Goal: Task Accomplishment & Management: Manage account settings

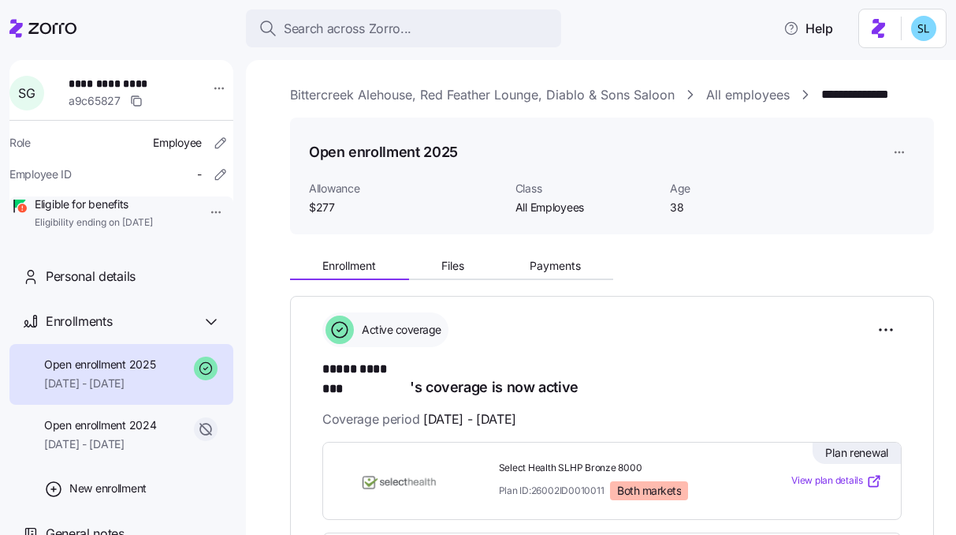
click at [134, 84] on span "**********" at bounding box center [124, 84] width 110 height 16
copy span "**********"
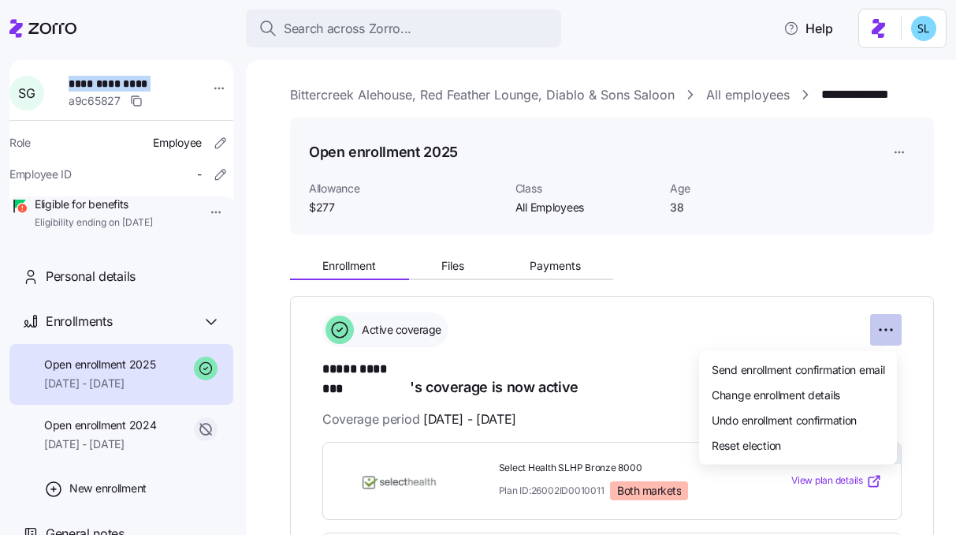
click at [886, 337] on html "**********" at bounding box center [478, 262] width 956 height 525
click at [848, 382] on div "Change enrollment details" at bounding box center [798, 394] width 185 height 25
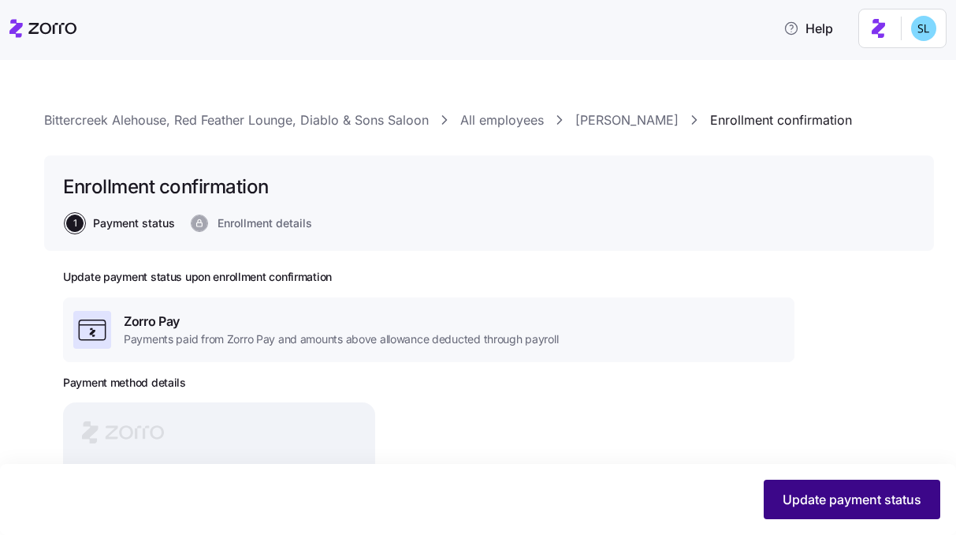
click at [836, 502] on span "Update payment status" at bounding box center [852, 499] width 139 height 19
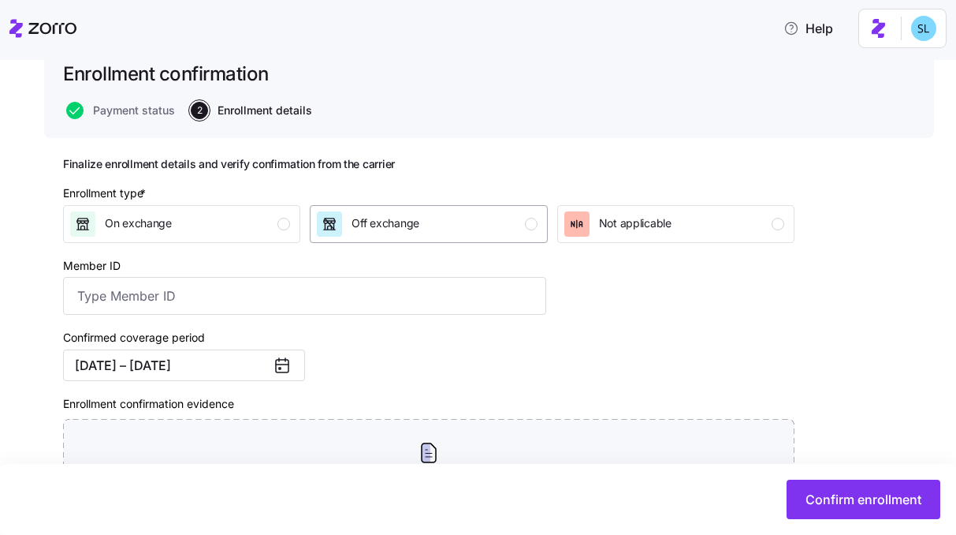
scroll to position [150, 0]
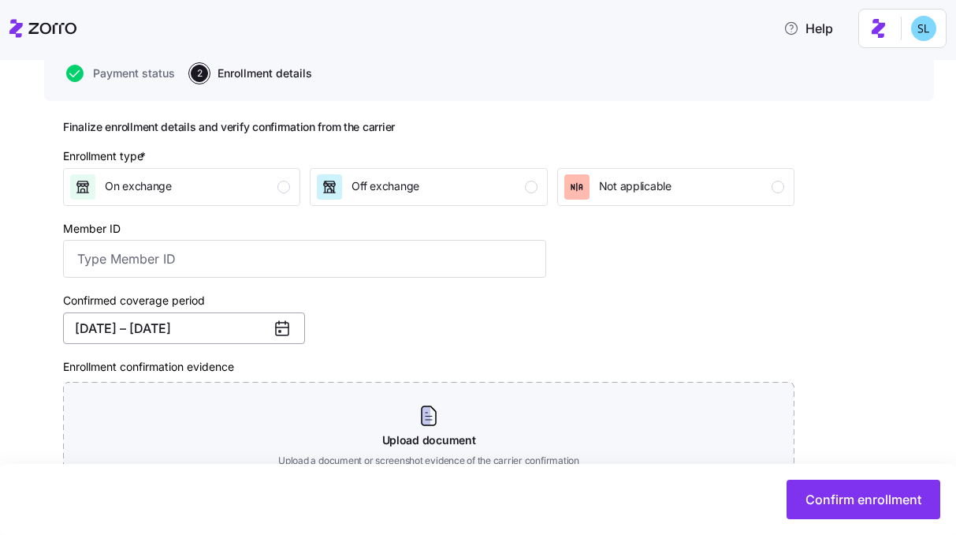
click at [221, 338] on button "01/01/2025 – 12/31/2025" at bounding box center [184, 328] width 242 height 32
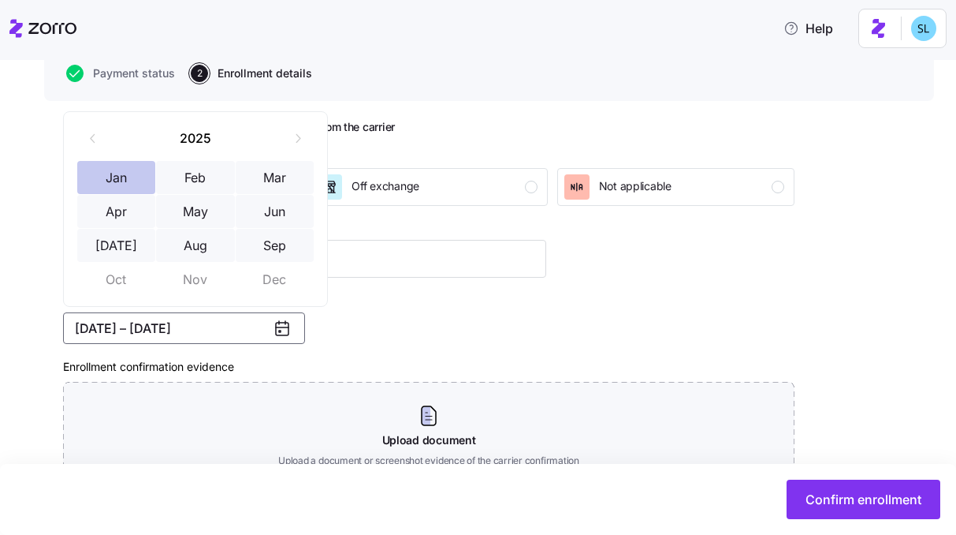
click at [117, 184] on button "Jan" at bounding box center [116, 177] width 79 height 33
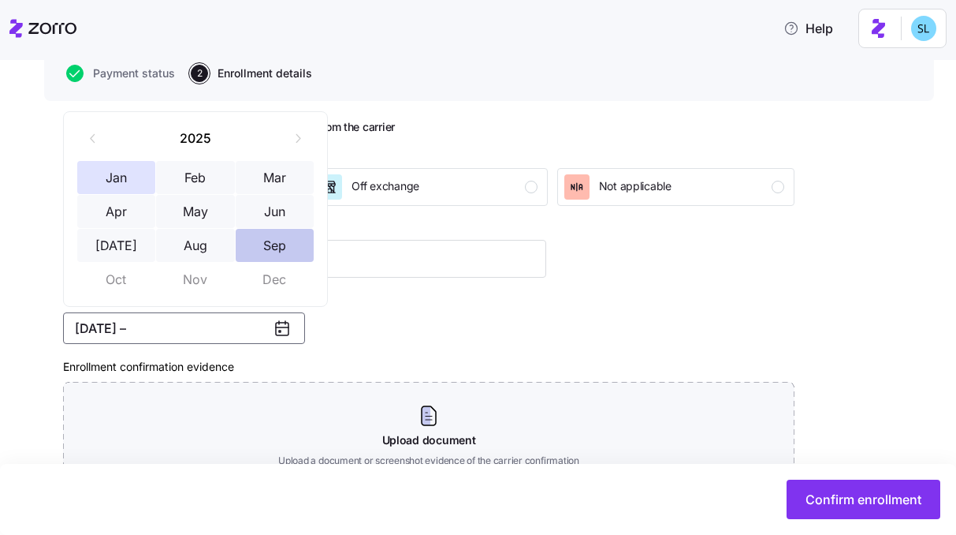
click at [262, 251] on button "Sep" at bounding box center [275, 245] width 79 height 33
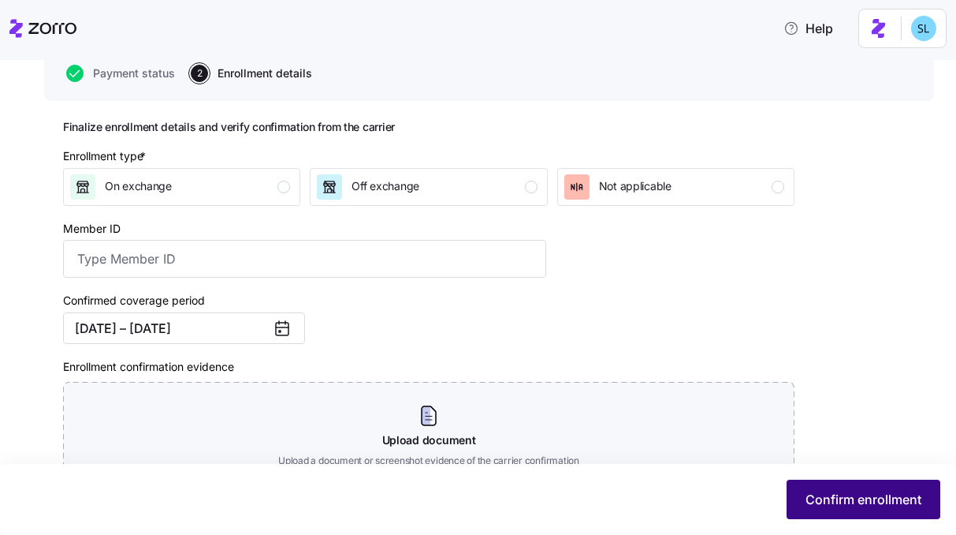
click at [829, 507] on span "Confirm enrollment" at bounding box center [864, 499] width 116 height 19
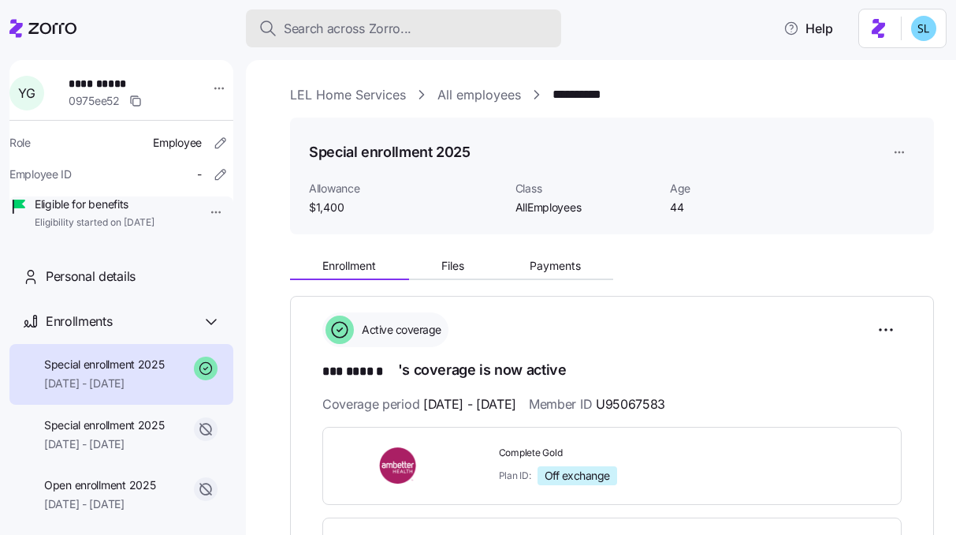
click at [466, 21] on div "Search across Zorro..." at bounding box center [404, 29] width 290 height 20
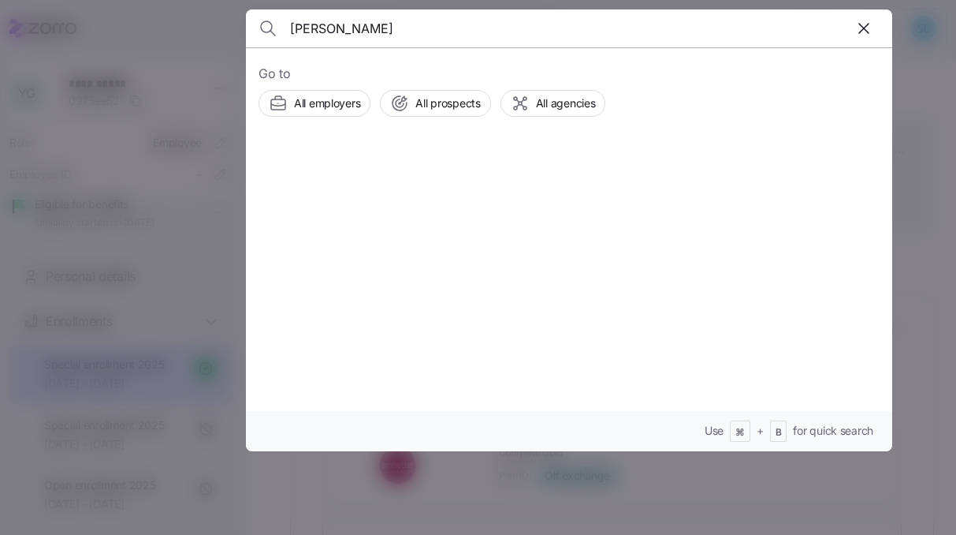
type input "macleod"
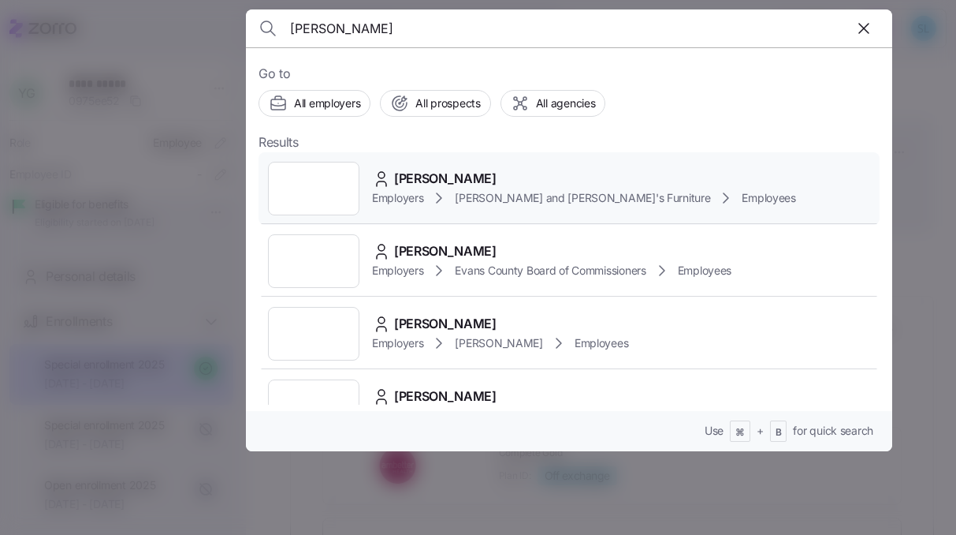
click at [509, 162] on div "MICHAEL MACLEOD Employers Bernie and Phyl's Furniture Employees" at bounding box center [569, 188] width 621 height 73
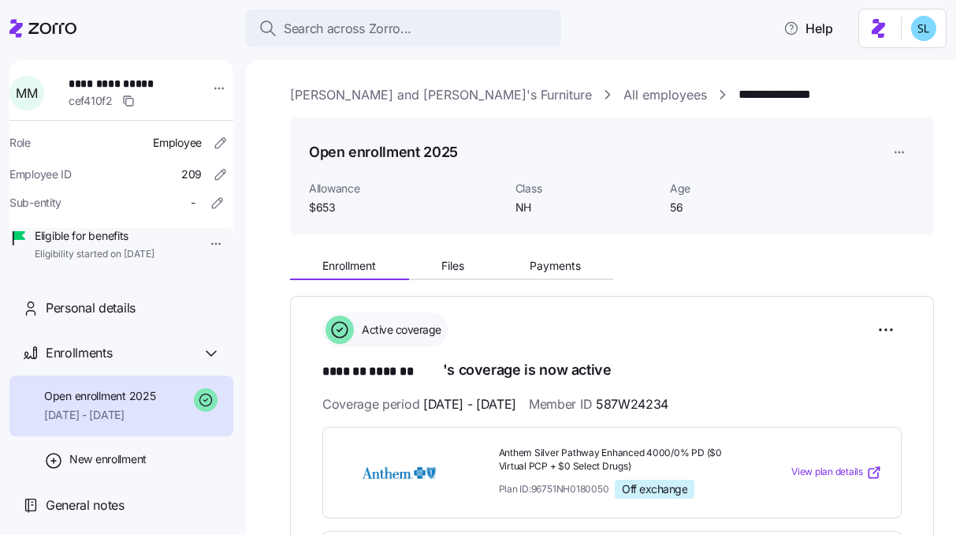
click at [534, 279] on div "Enrollment Files Payments" at bounding box center [451, 268] width 323 height 24
click at [536, 271] on span "Payments" at bounding box center [555, 265] width 51 height 11
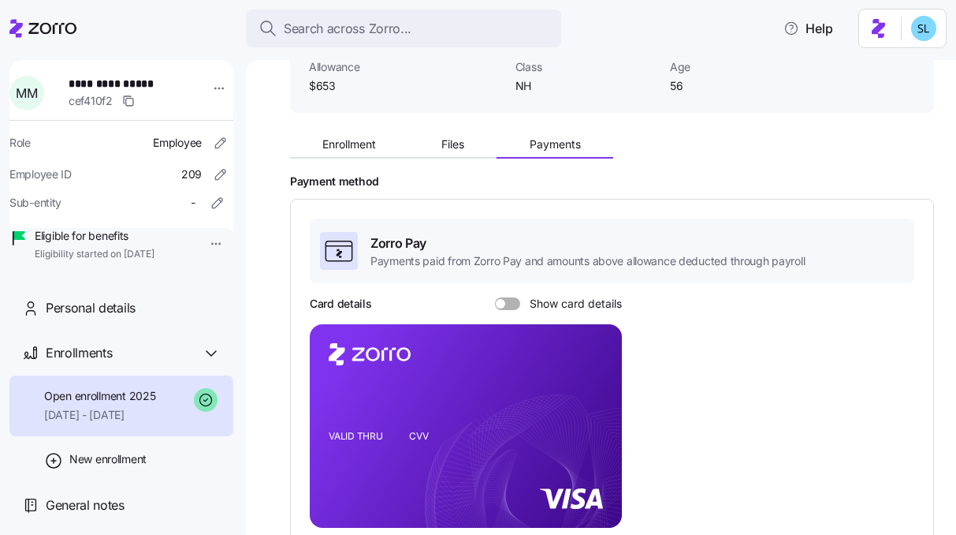
scroll to position [146, 0]
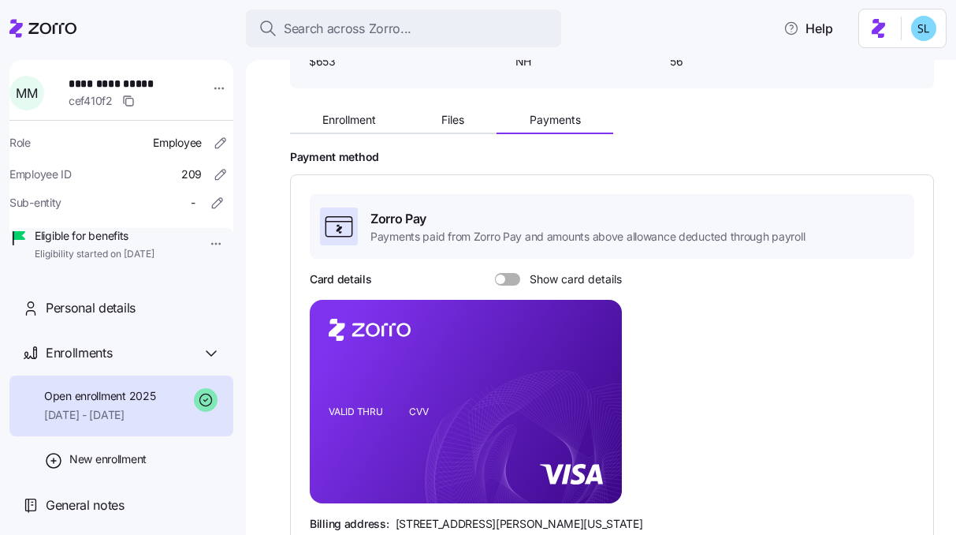
click at [514, 281] on span at bounding box center [513, 279] width 16 height 13
click at [495, 273] on input "Show card details" at bounding box center [495, 273] width 0 height 0
click at [593, 371] on icon "copy-to-clipboard" at bounding box center [593, 373] width 14 height 14
click at [379, 120] on button "Enrollment" at bounding box center [349, 120] width 119 height 24
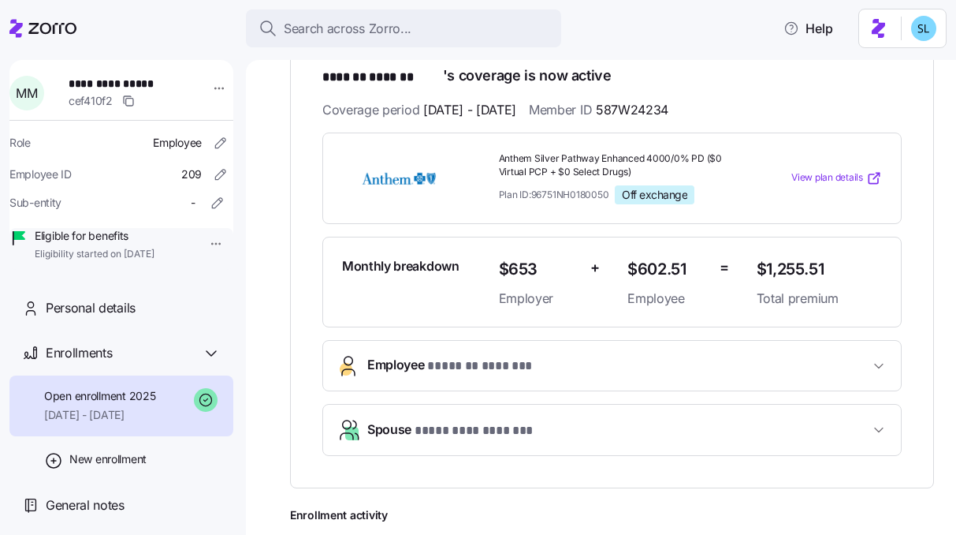
scroll to position [296, 0]
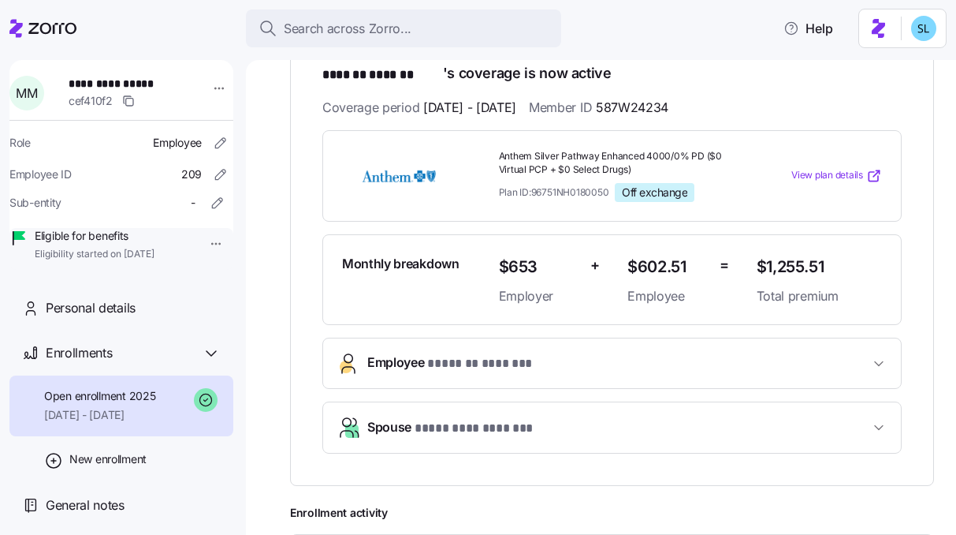
click at [546, 361] on span "* ******* ******* *" at bounding box center [491, 364] width 128 height 20
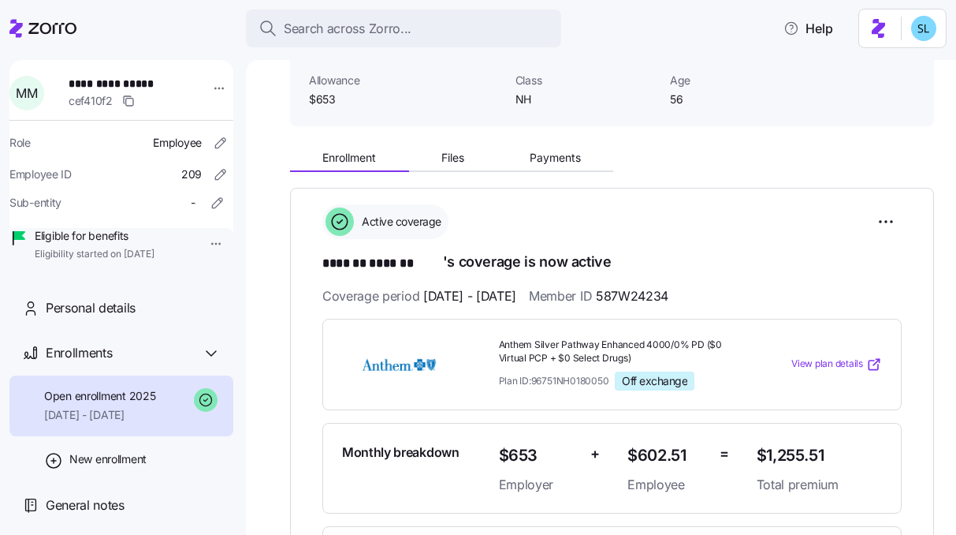
scroll to position [107, 0]
click at [557, 164] on span "Payments" at bounding box center [555, 158] width 51 height 11
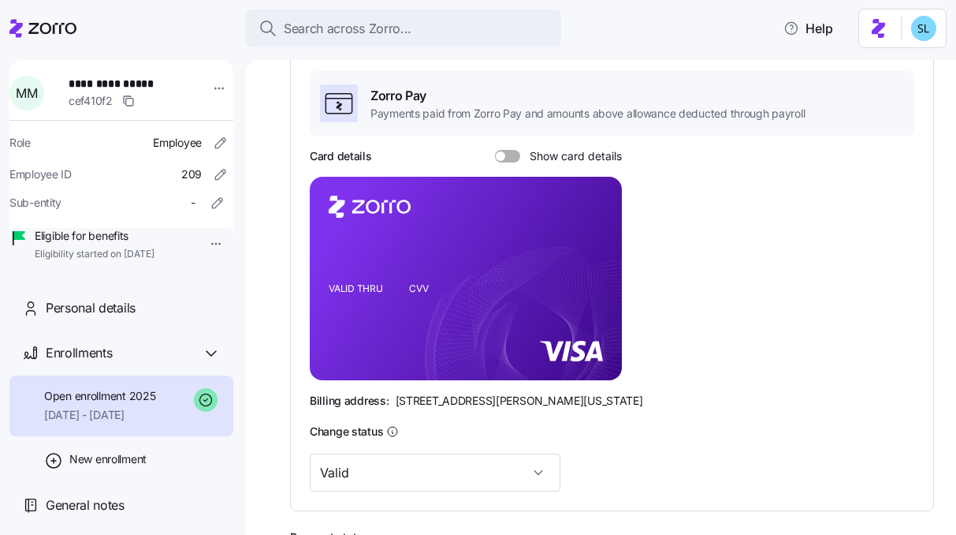
scroll to position [281, 0]
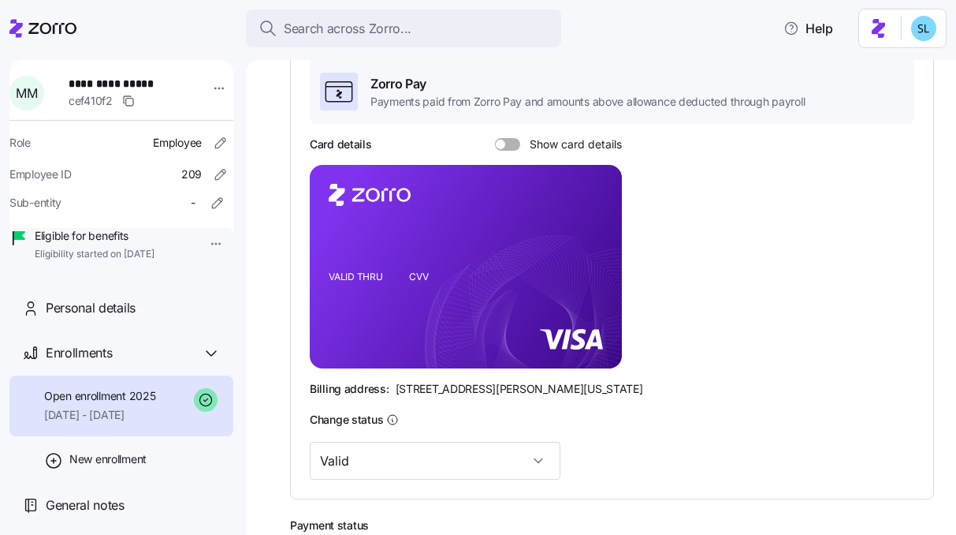
click at [500, 133] on div "Zorro Pay Payments paid from Zorro Pay and amounts above allowance deducted thr…" at bounding box center [612, 269] width 605 height 420
click at [500, 140] on span at bounding box center [500, 144] width 9 height 9
click at [495, 138] on input "Show card details" at bounding box center [495, 138] width 0 height 0
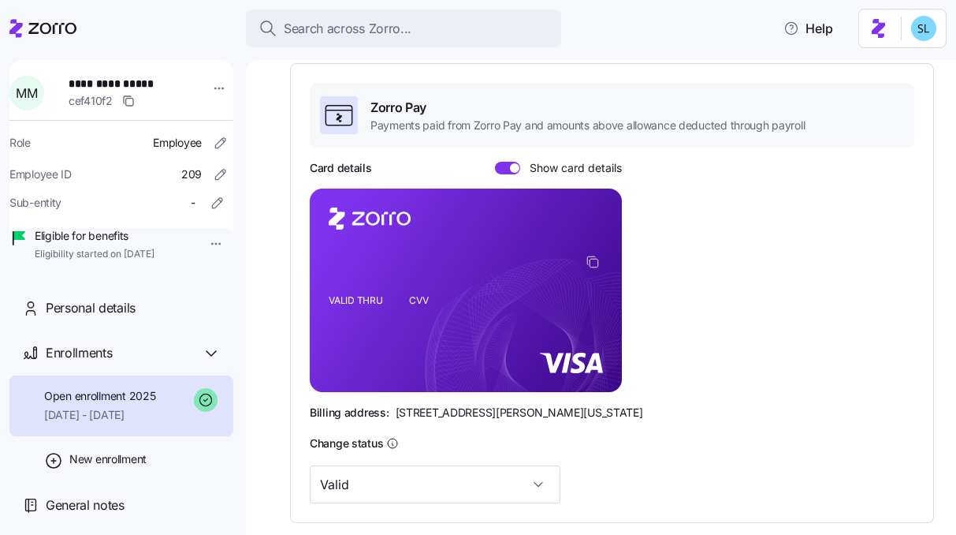
scroll to position [73, 0]
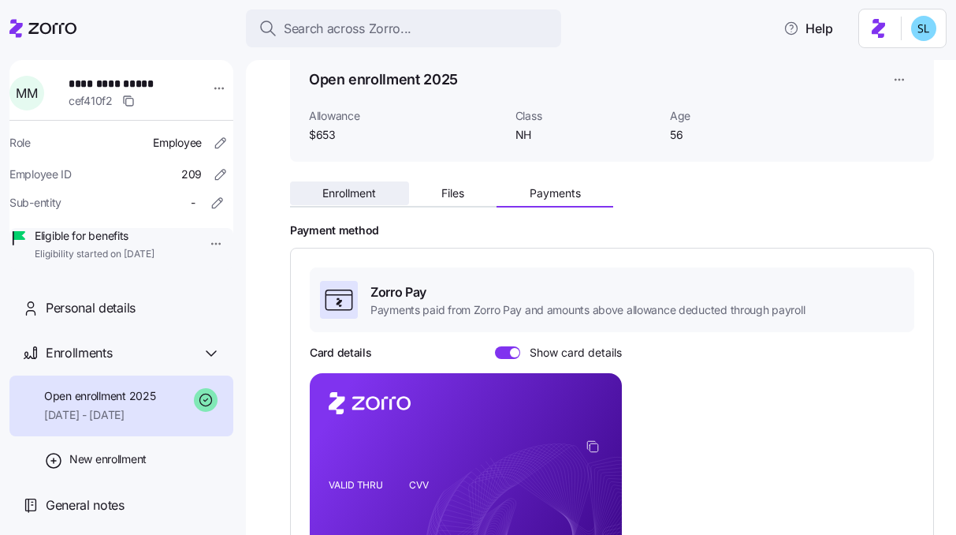
click at [371, 200] on button "Enrollment" at bounding box center [349, 193] width 119 height 24
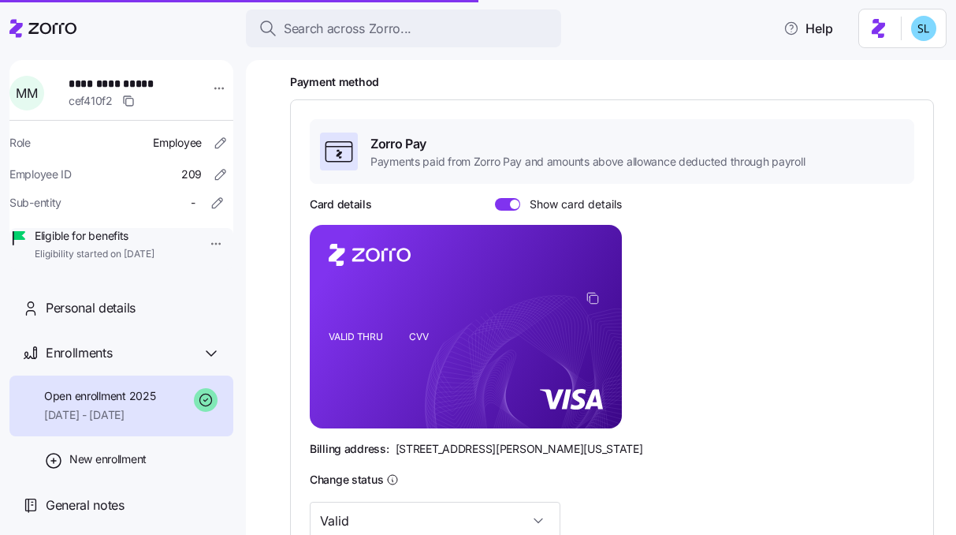
scroll to position [224, 0]
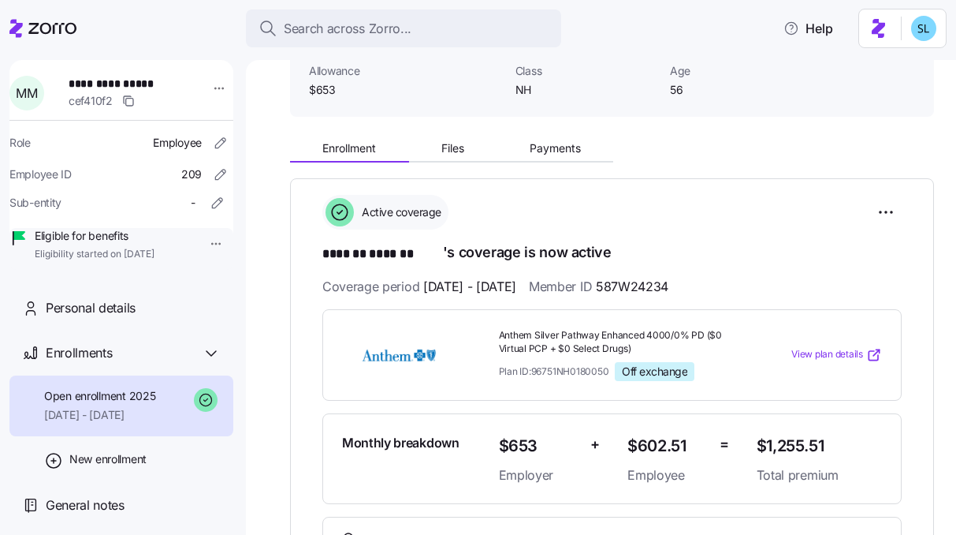
scroll to position [119, 0]
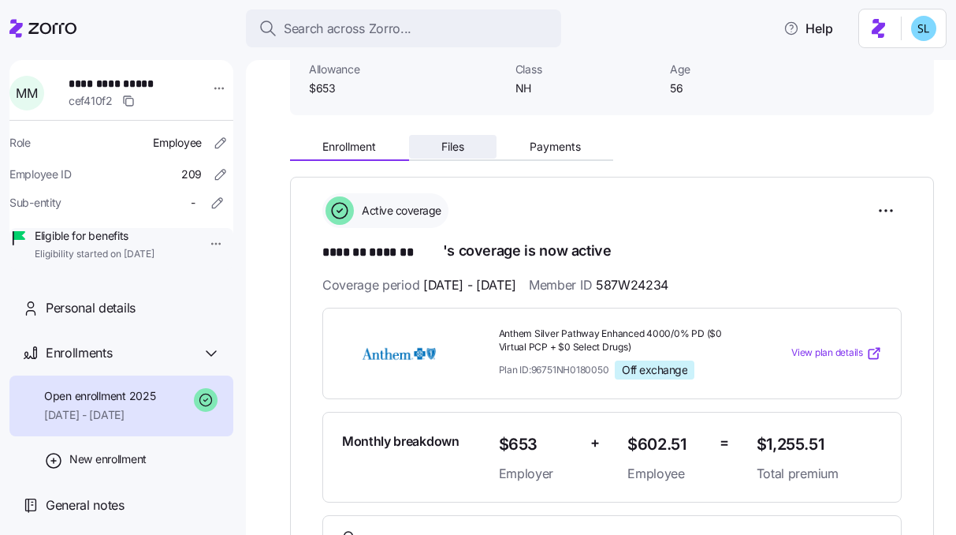
click at [453, 135] on button "Files" at bounding box center [453, 147] width 88 height 24
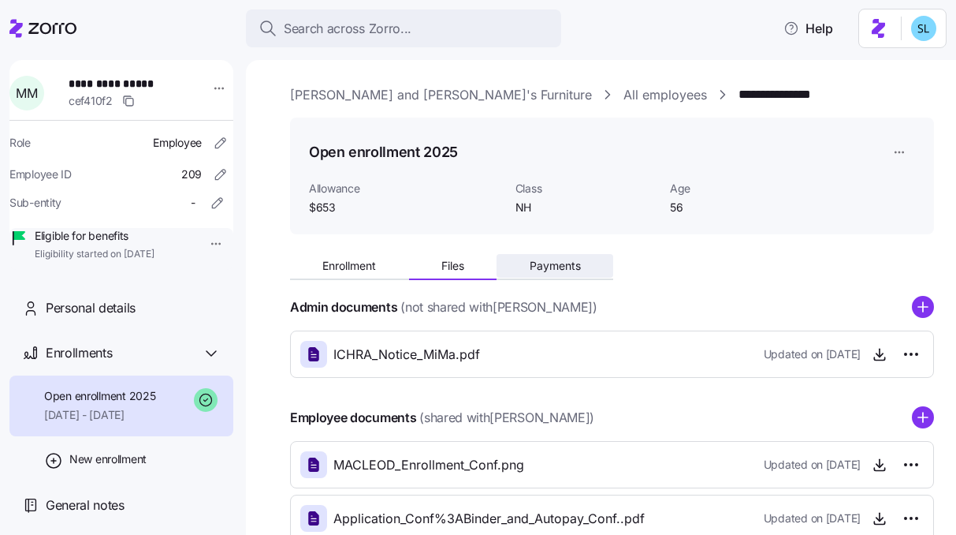
scroll to position [102, 0]
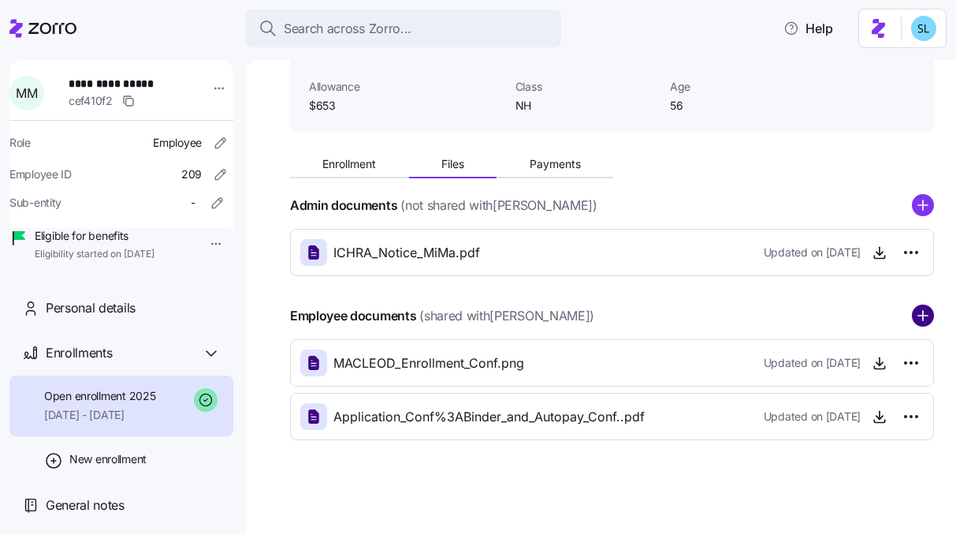
click at [929, 322] on circle "add icon" at bounding box center [923, 316] width 20 height 20
click at [918, 324] on circle "add icon" at bounding box center [923, 316] width 20 height 20
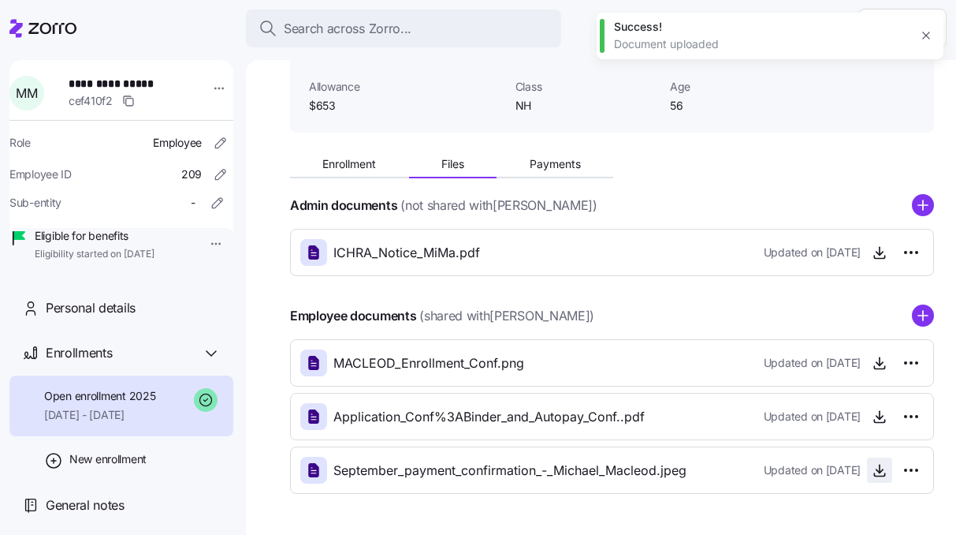
click at [881, 477] on icon "button" at bounding box center [880, 470] width 16 height 16
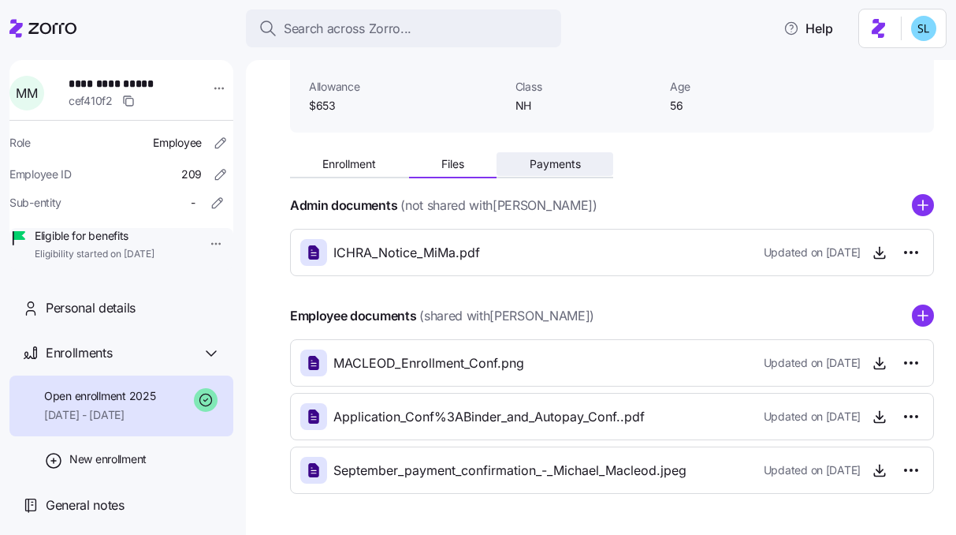
click at [577, 159] on span "Payments" at bounding box center [555, 163] width 51 height 11
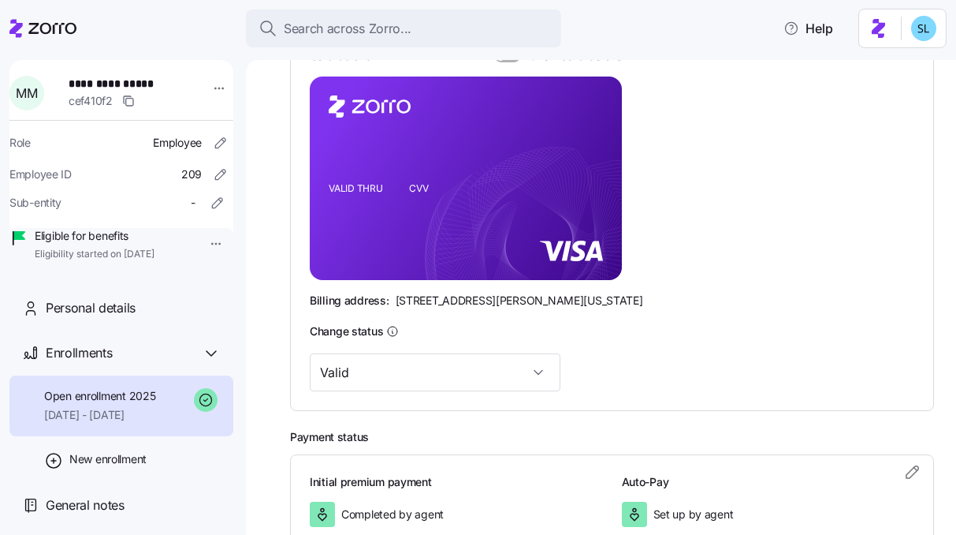
scroll to position [475, 0]
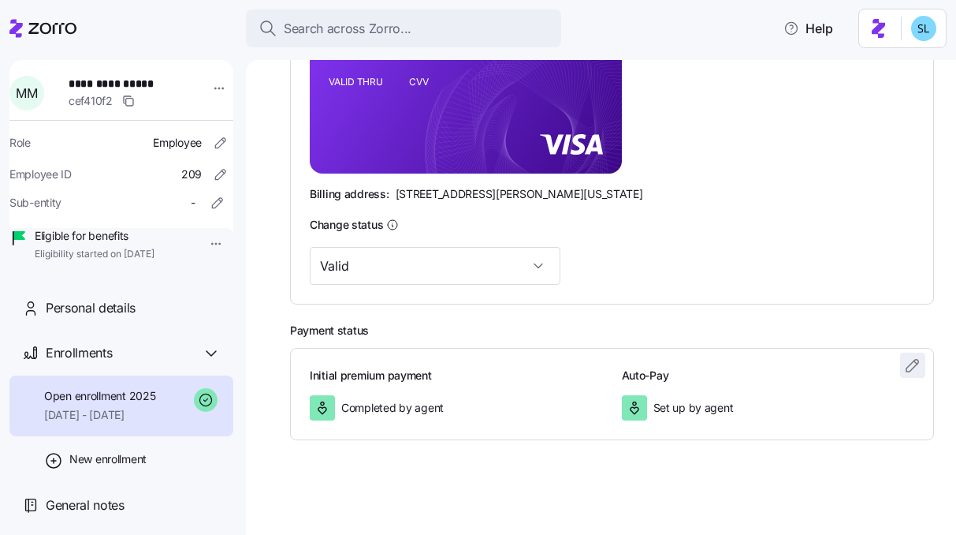
click at [922, 367] on icon "button" at bounding box center [912, 365] width 19 height 19
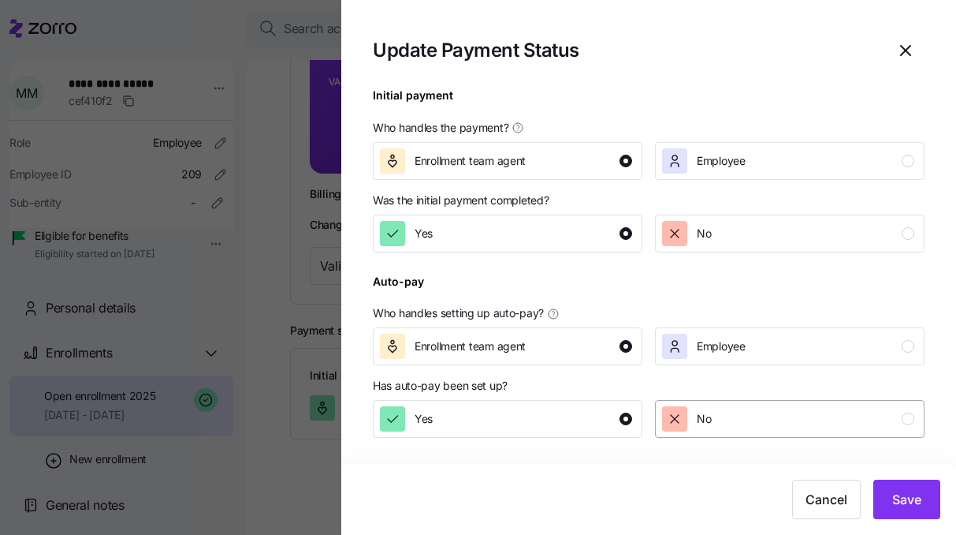
click at [746, 416] on div "No" at bounding box center [788, 418] width 252 height 25
click at [892, 496] on span "Save" at bounding box center [906, 499] width 29 height 19
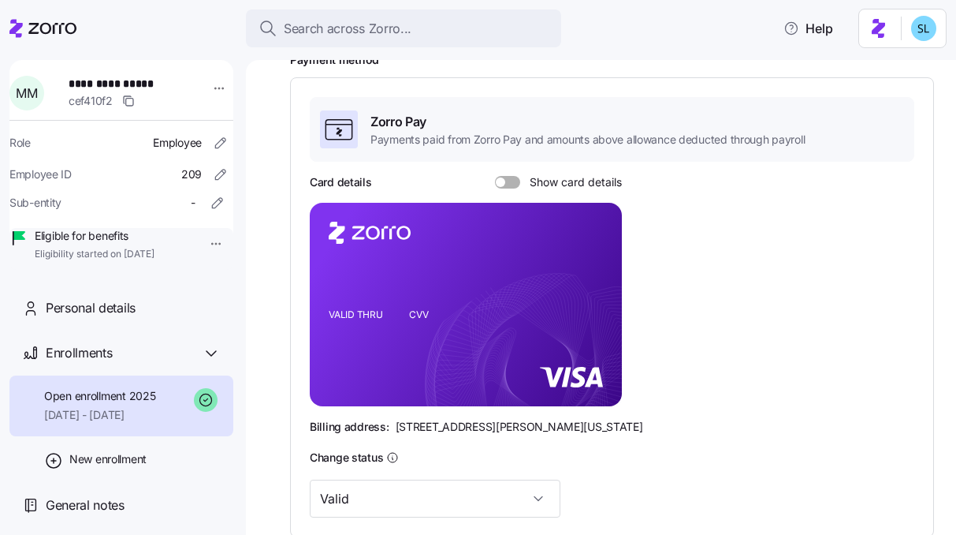
scroll to position [191, 0]
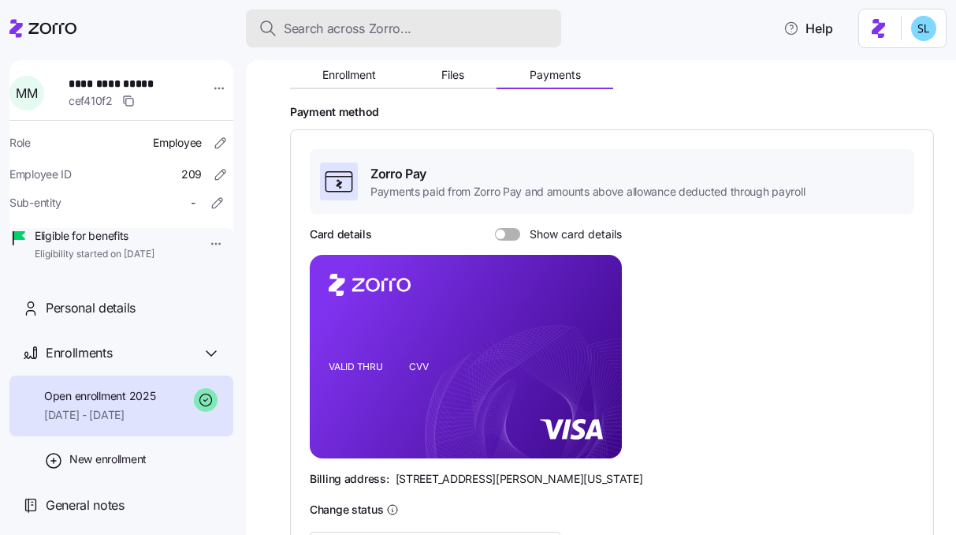
click at [493, 21] on div "Search across Zorro..." at bounding box center [404, 29] width 290 height 20
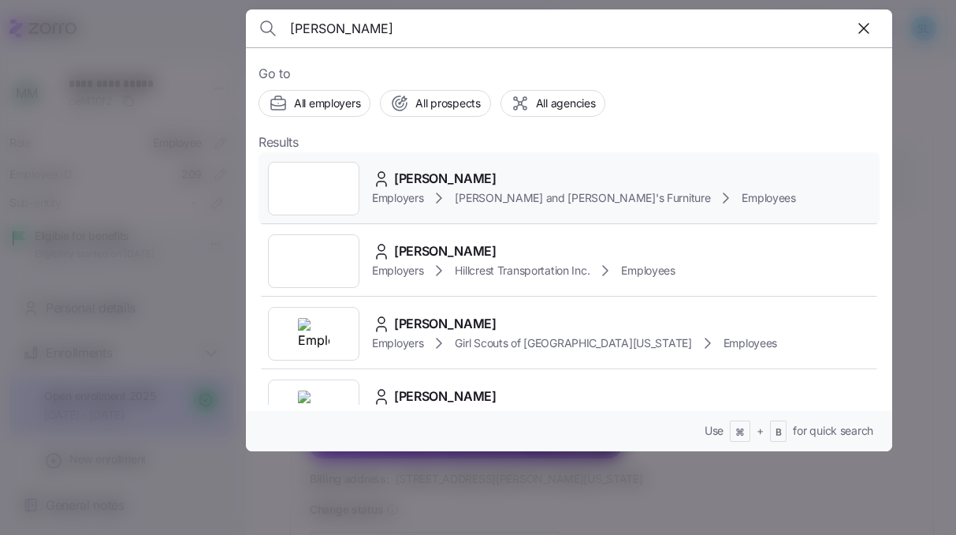
type input "MCEVOY"
click at [455, 175] on span "KEVIN MCEVOY" at bounding box center [445, 179] width 102 height 20
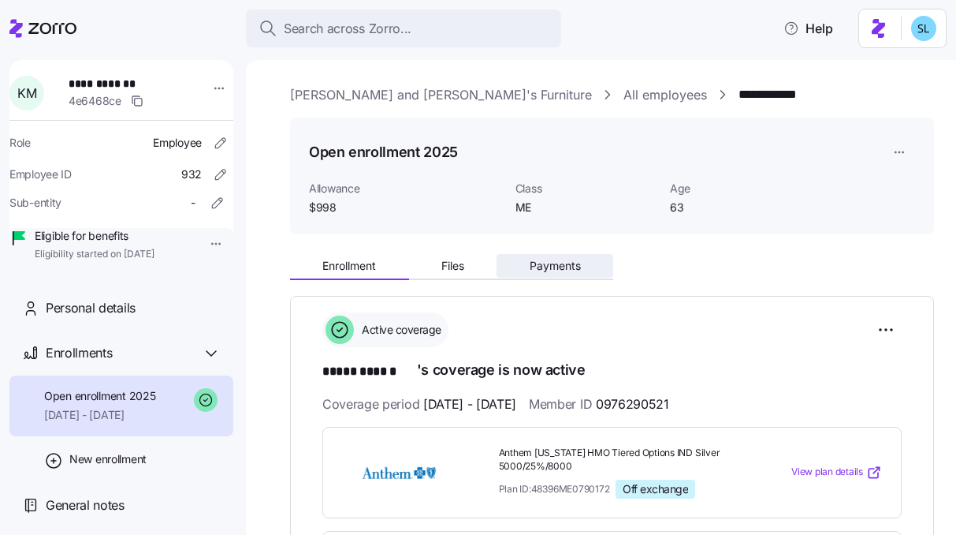
click at [586, 266] on button "Payments" at bounding box center [555, 266] width 117 height 24
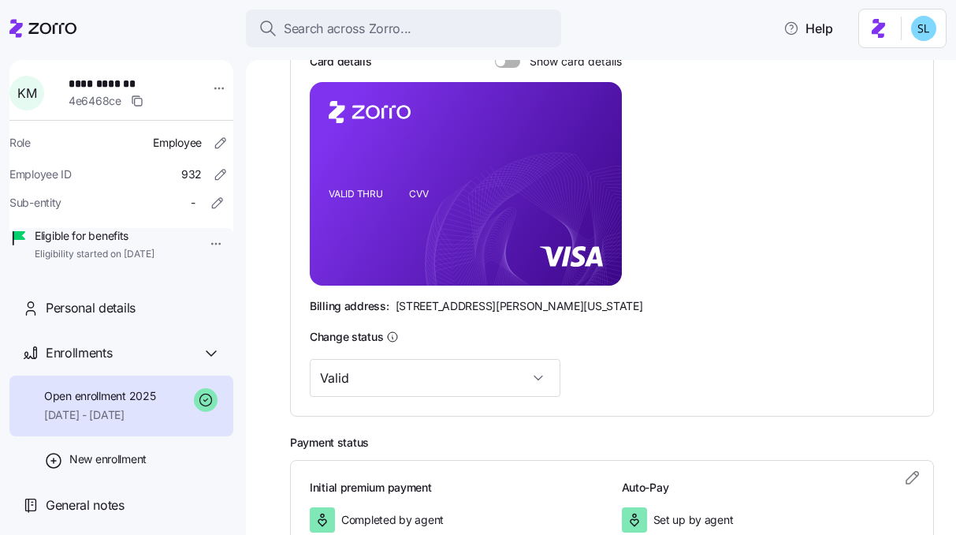
scroll to position [369, 0]
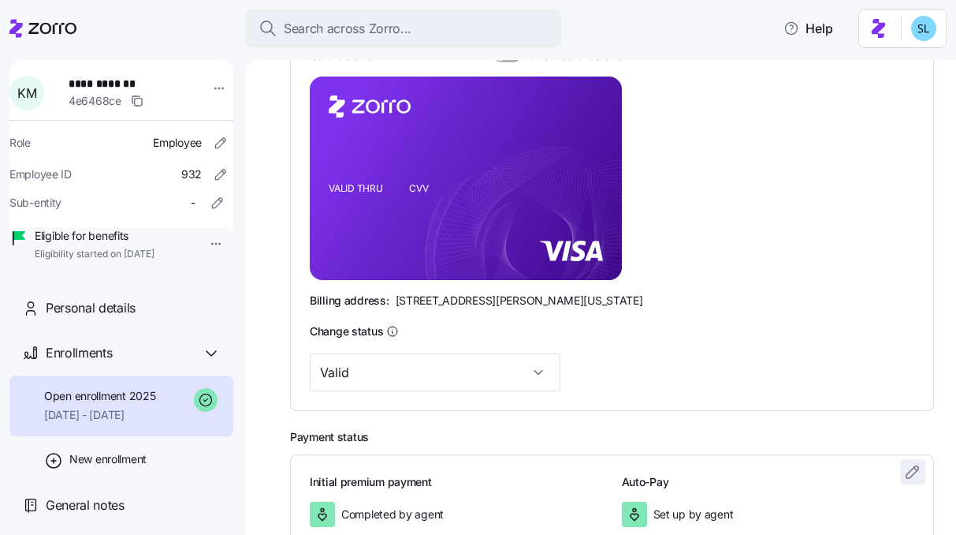
click at [908, 471] on icon "button" at bounding box center [912, 471] width 19 height 19
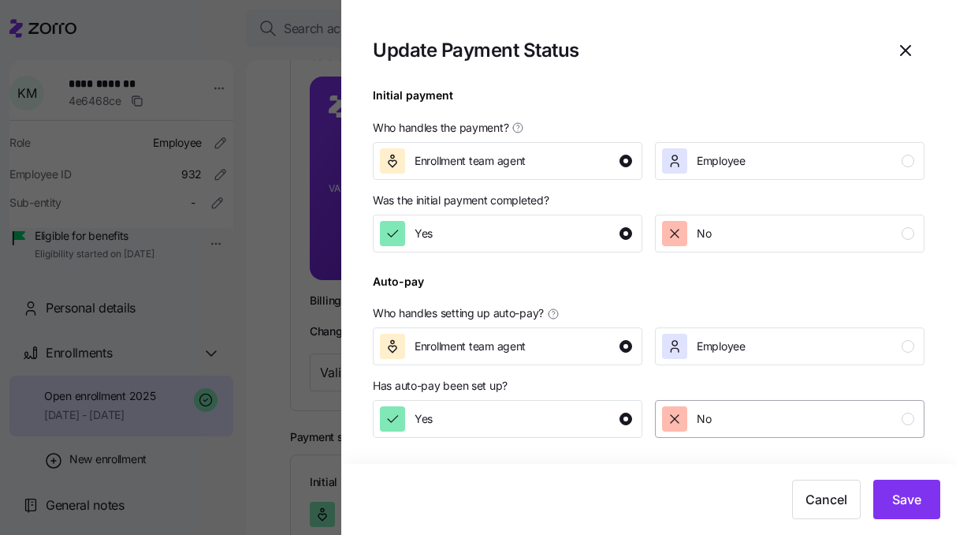
click at [836, 415] on div "No" at bounding box center [788, 418] width 252 height 25
click at [895, 501] on span "Save" at bounding box center [906, 499] width 29 height 19
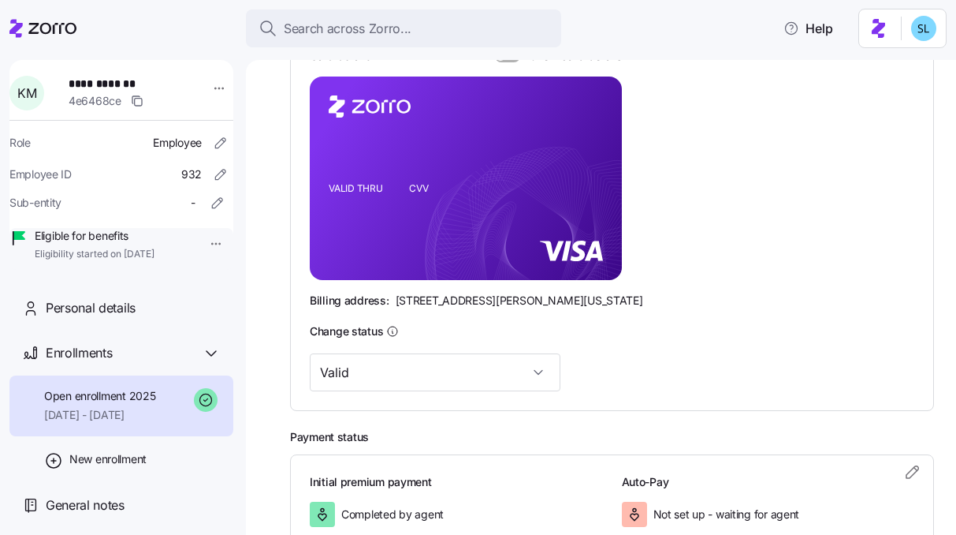
scroll to position [0, 0]
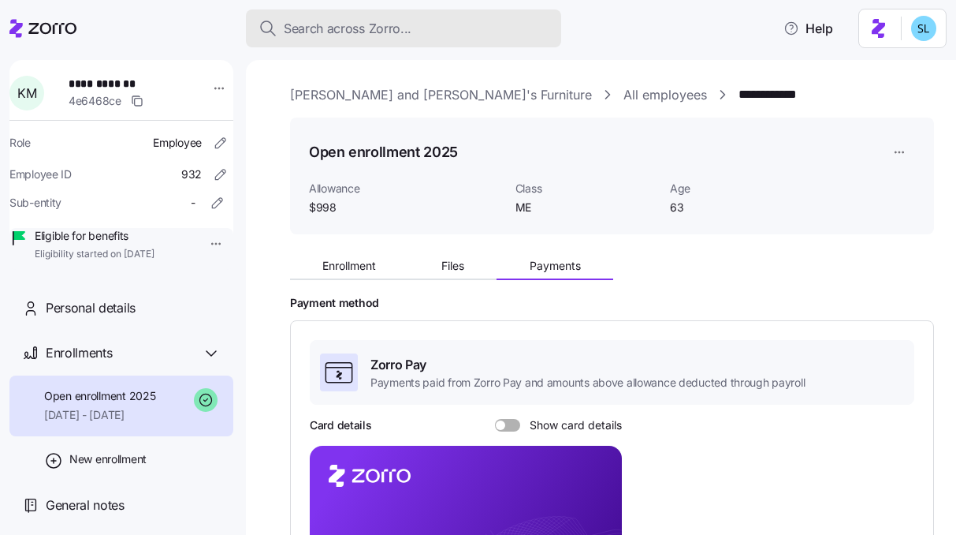
click at [513, 21] on div "Search across Zorro..." at bounding box center [404, 29] width 290 height 20
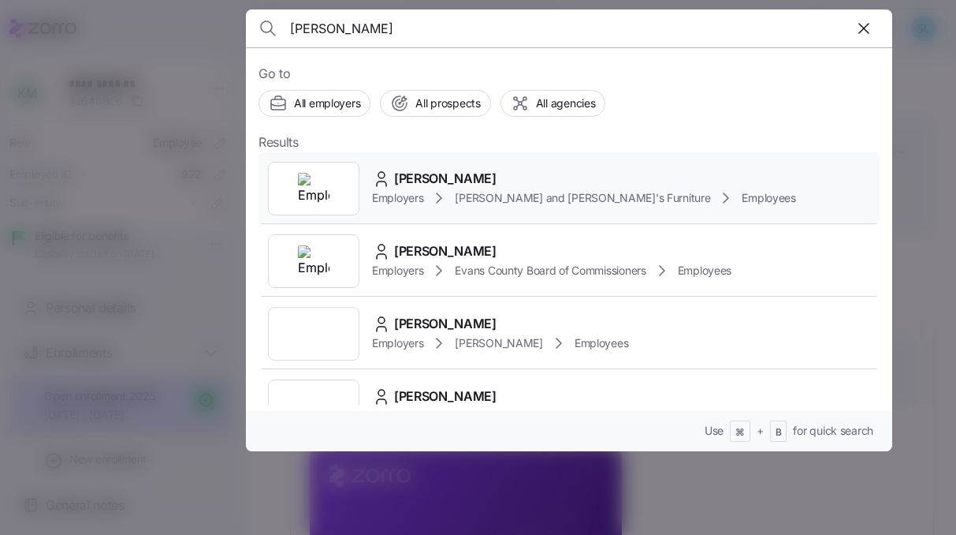
type input "macleod"
click at [483, 166] on div "MICHAEL MACLEOD Employers Bernie and Phyl's Furniture Employees" at bounding box center [569, 188] width 621 height 73
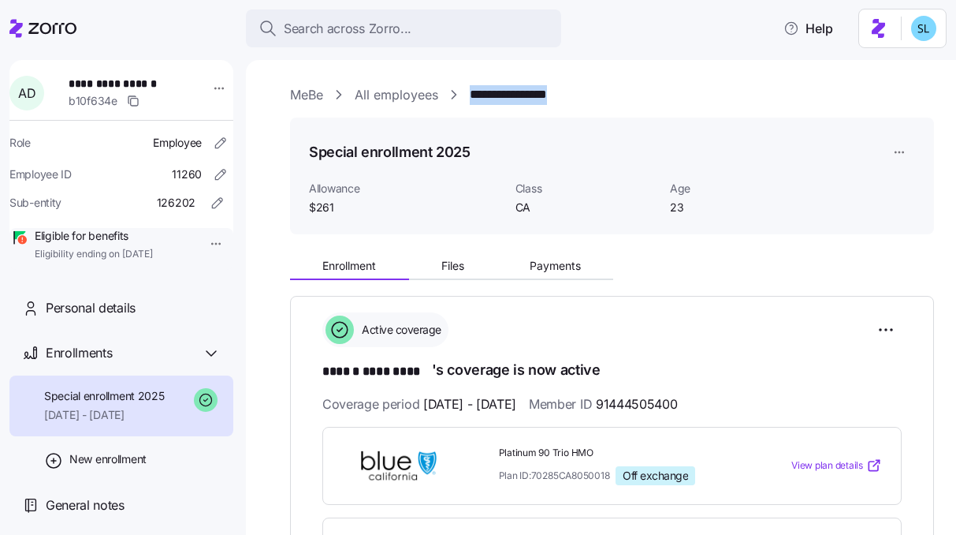
drag, startPoint x: 611, startPoint y: 80, endPoint x: 584, endPoint y: 99, distance: 32.8
click at [584, 99] on div "**********" at bounding box center [601, 297] width 710 height 475
copy link "**********"
click at [872, 323] on html "**********" at bounding box center [478, 262] width 956 height 525
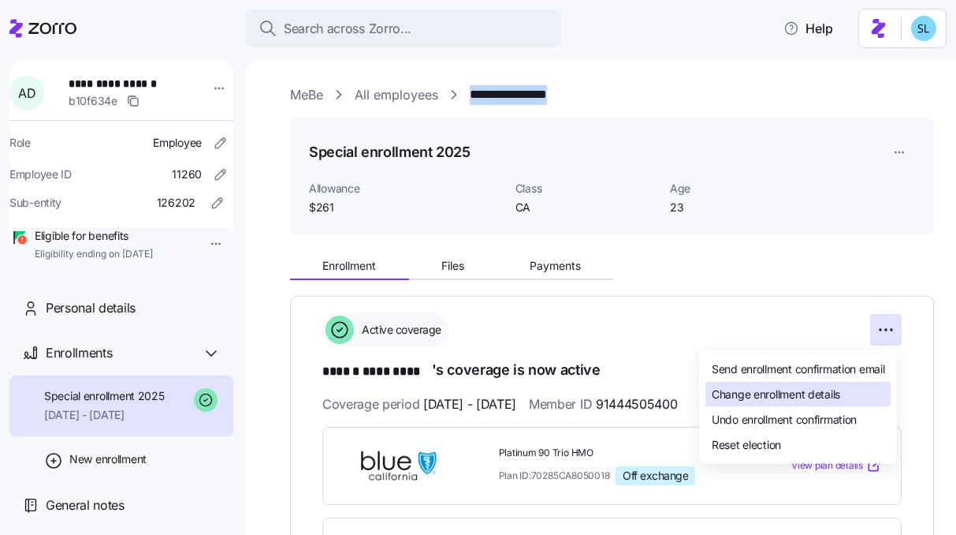
click at [829, 388] on span "Change enrollment details" at bounding box center [776, 394] width 129 height 16
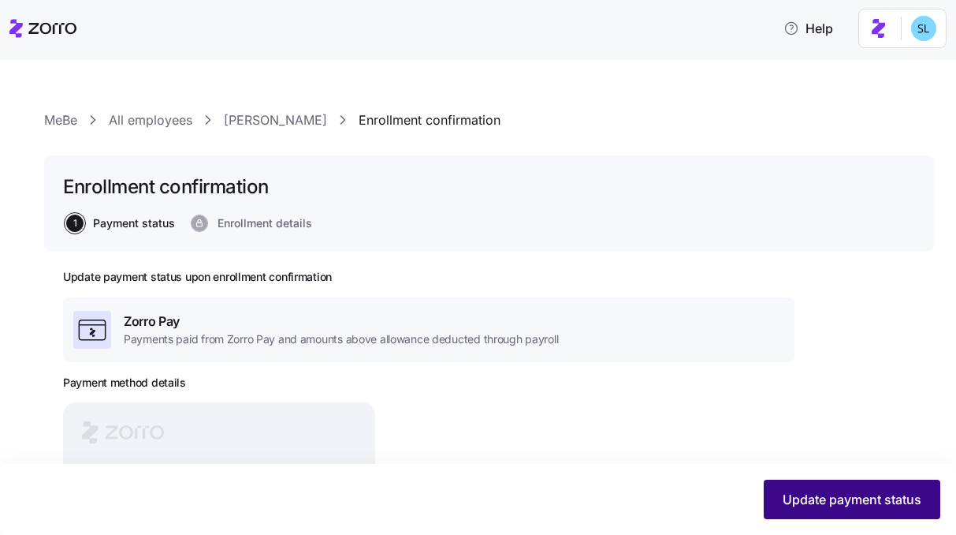
click at [811, 486] on button "Update payment status" at bounding box center [852, 498] width 177 height 39
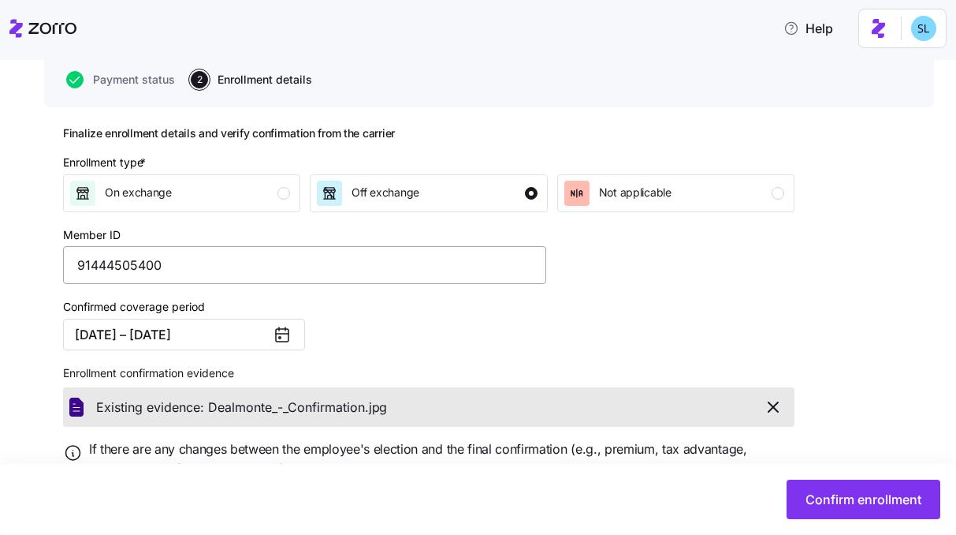
scroll to position [177, 0]
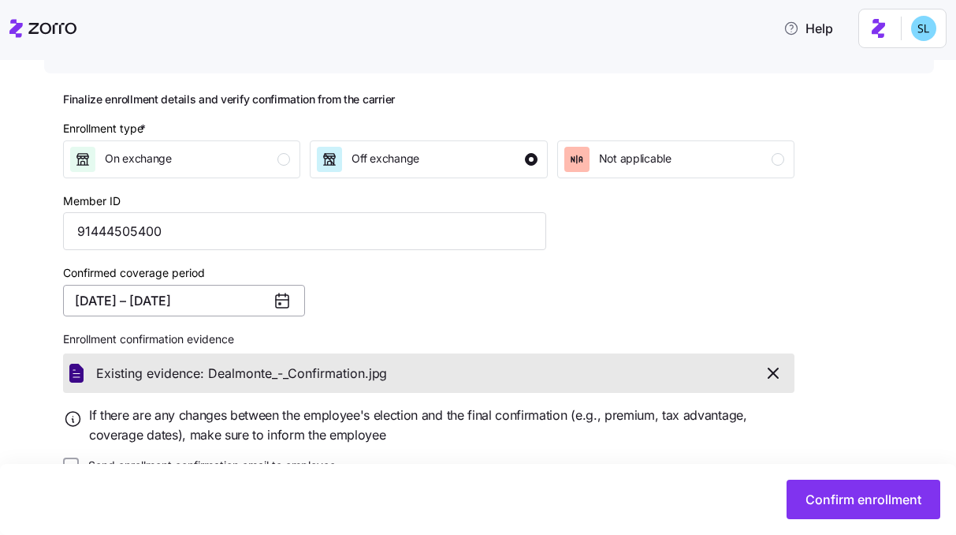
click at [136, 293] on button "[DATE] – [DATE]" at bounding box center [184, 301] width 242 height 32
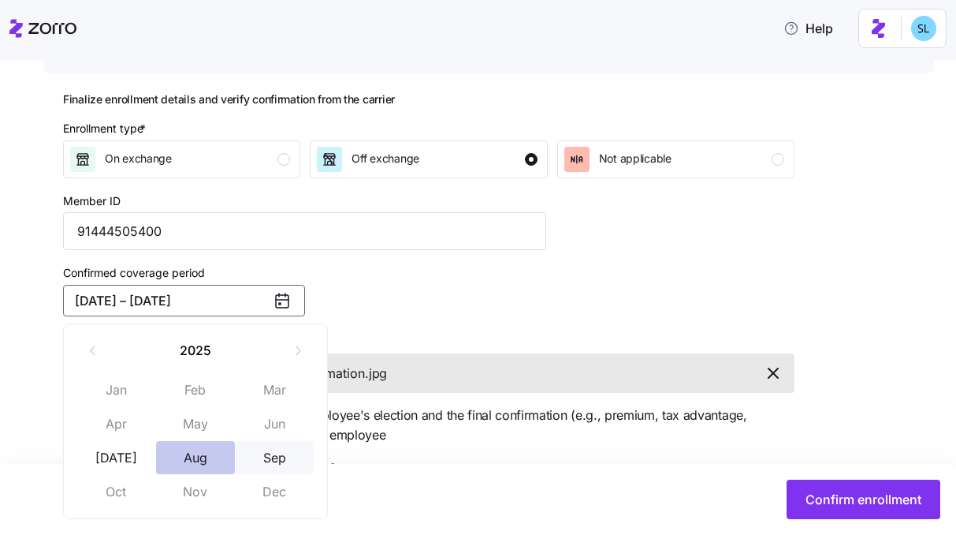
click at [210, 466] on button "Aug" at bounding box center [195, 457] width 79 height 33
click at [263, 466] on button "Sep" at bounding box center [275, 457] width 79 height 33
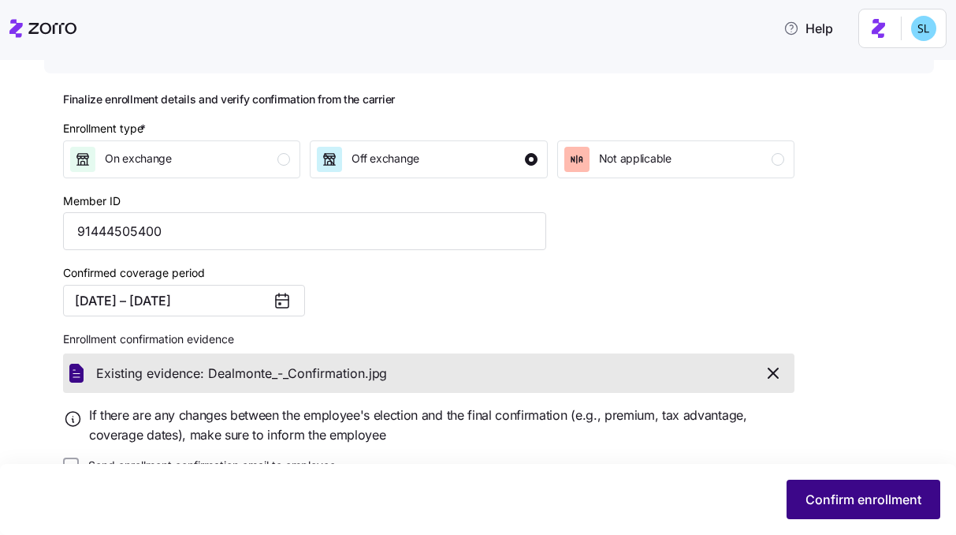
click at [828, 490] on span "Confirm enrollment" at bounding box center [864, 499] width 116 height 19
